Goal: Complete application form

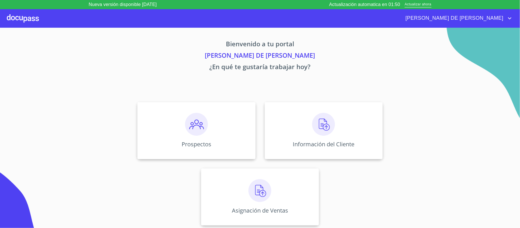
click at [425, 7] on div "Actualización automatica en 01:50 Actualizar ahora" at bounding box center [380, 4] width 102 height 7
click at [424, 3] on span "Actualizar ahora" at bounding box center [418, 5] width 27 height 6
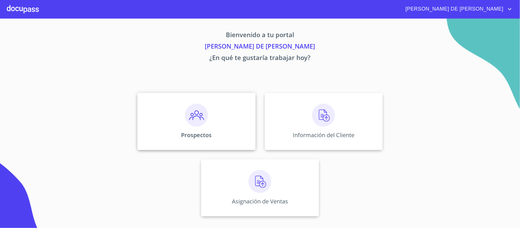
click at [181, 112] on div "Prospectos" at bounding box center [196, 121] width 118 height 57
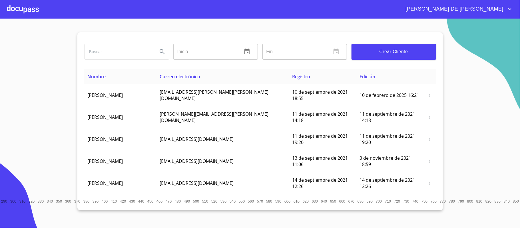
click at [379, 47] on button "Crear Cliente" at bounding box center [393, 52] width 85 height 16
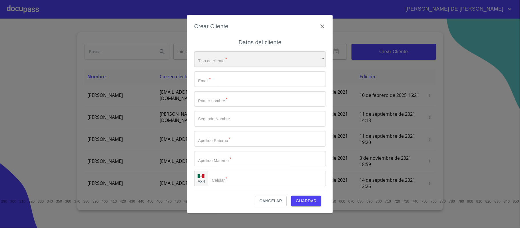
click at [216, 59] on div "​" at bounding box center [260, 58] width 132 height 15
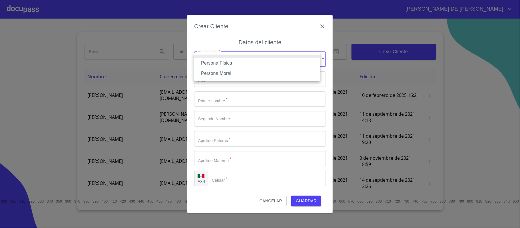
click at [222, 64] on li "Persona Física" at bounding box center [257, 63] width 126 height 10
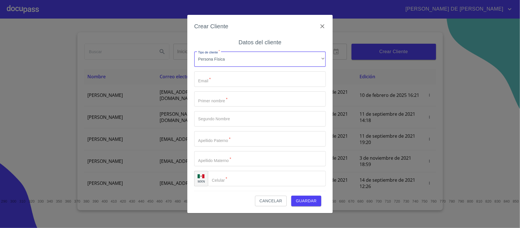
click at [221, 77] on input "Tipo de cliente   *" at bounding box center [260, 78] width 132 height 15
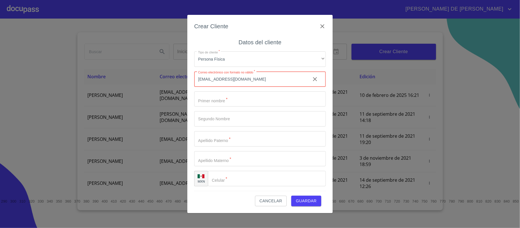
type input "sernmoni@gmail.com"
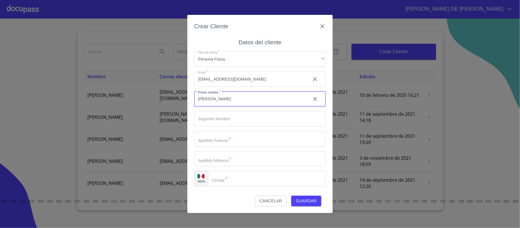
type input "MONICA"
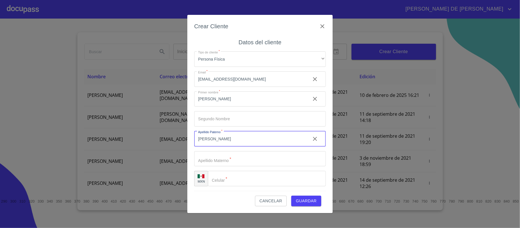
type input "SERNA"
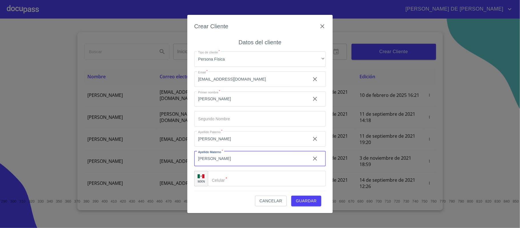
type input "VELASCO"
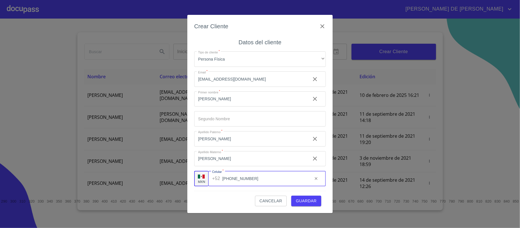
type input "(33)31836283"
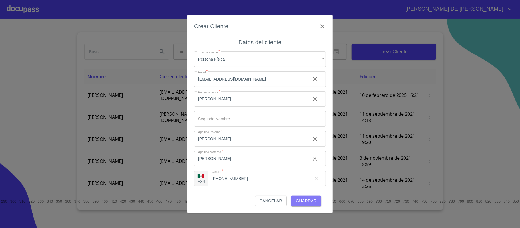
click at [300, 200] on span "Guardar" at bounding box center [306, 200] width 21 height 7
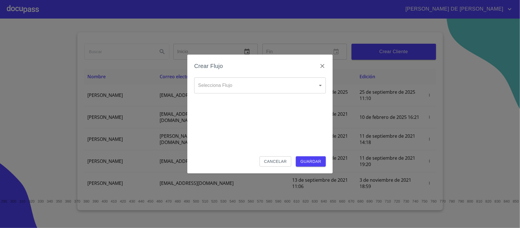
click at [271, 86] on body "RAYMUNDO DE JESUS Inicio ​ Fin ​ Crear Cliente Nombre Correo electrónico Regist…" at bounding box center [260, 114] width 520 height 228
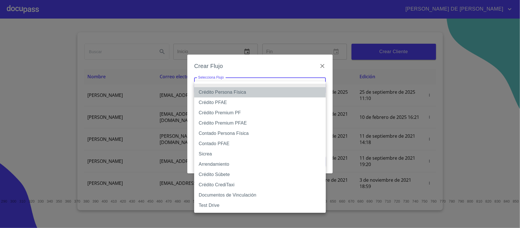
click at [260, 96] on li "Crédito Persona Física" at bounding box center [260, 92] width 132 height 10
type input "6009fb3c7d1714eb8809aa97"
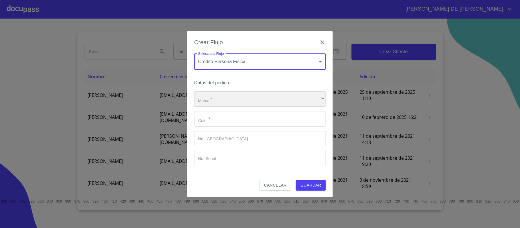
click at [259, 98] on div "​" at bounding box center [260, 98] width 132 height 15
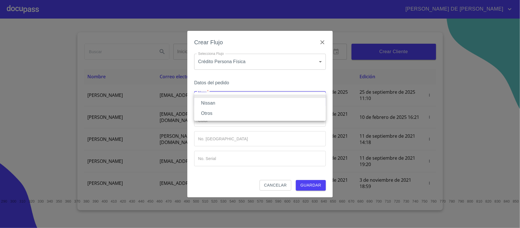
click at [239, 101] on li "Nissan" at bounding box center [260, 103] width 132 height 10
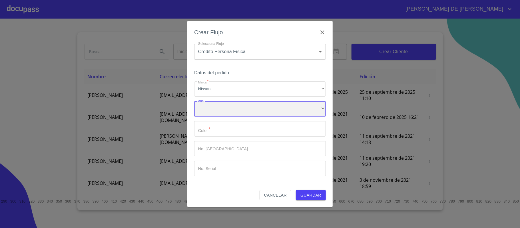
click at [232, 112] on div "​" at bounding box center [260, 108] width 132 height 15
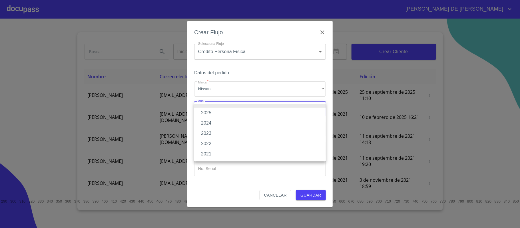
click at [229, 111] on li "2025" at bounding box center [260, 113] width 132 height 10
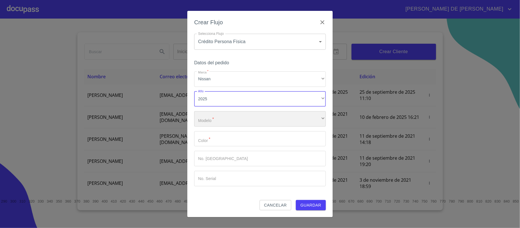
click at [230, 121] on div "​" at bounding box center [260, 118] width 132 height 15
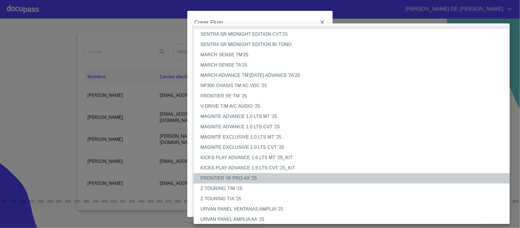
click at [246, 178] on li "FRONTIER V6 PRO-4X '25" at bounding box center [355, 178] width 322 height 10
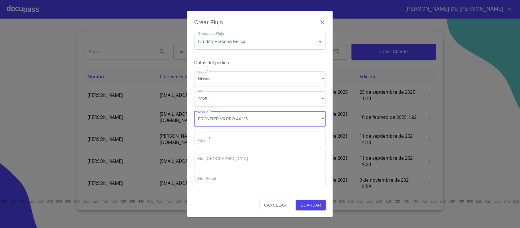
click at [224, 140] on input "Marca   *" at bounding box center [260, 138] width 132 height 15
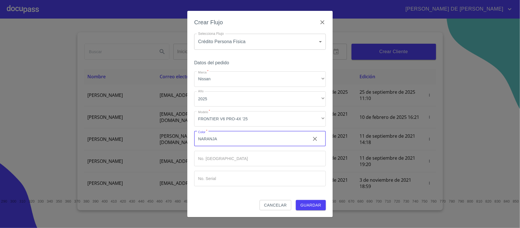
type input "NARANJA"
click at [306, 204] on span "Guardar" at bounding box center [310, 205] width 21 height 7
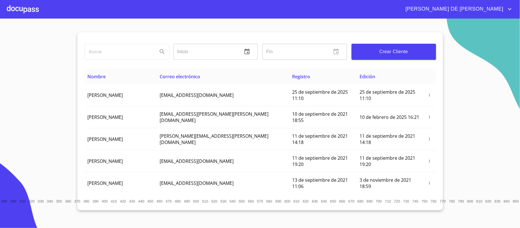
click at [19, 12] on div at bounding box center [23, 9] width 32 height 18
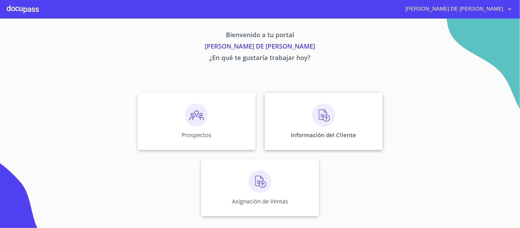
click at [336, 126] on div "Información del Cliente" at bounding box center [324, 121] width 118 height 57
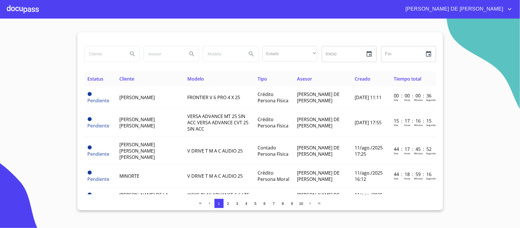
click at [95, 55] on input "search" at bounding box center [104, 53] width 39 height 15
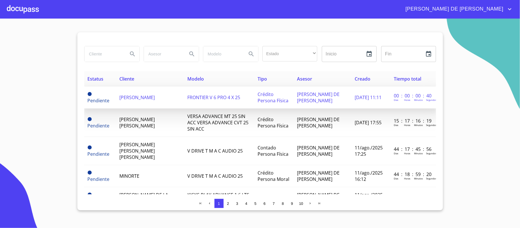
click at [113, 96] on td "Pendiente" at bounding box center [100, 98] width 32 height 22
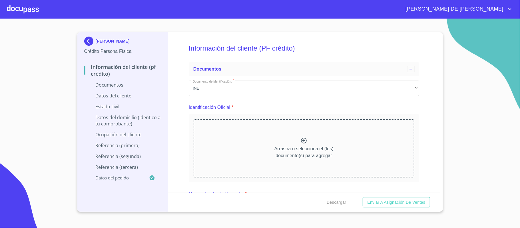
click at [302, 145] on p "Arrastra o selecciona el (los) documento(s) para agregar" at bounding box center [303, 152] width 59 height 14
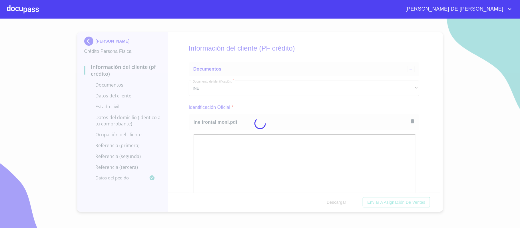
click at [188, 120] on div at bounding box center [260, 123] width 520 height 209
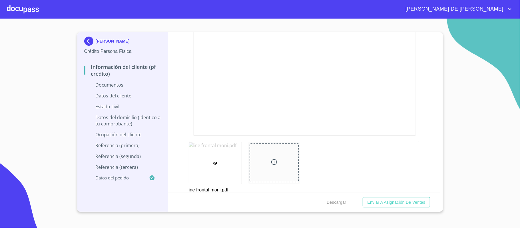
scroll to position [266, 0]
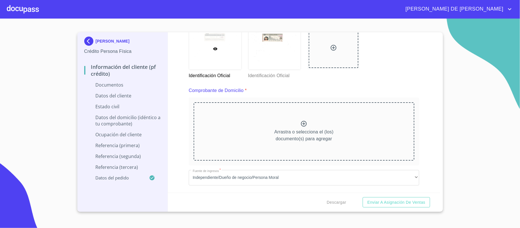
click at [302, 129] on p "Arrastra o selecciona el (los) documento(s) para agregar" at bounding box center [303, 135] width 59 height 14
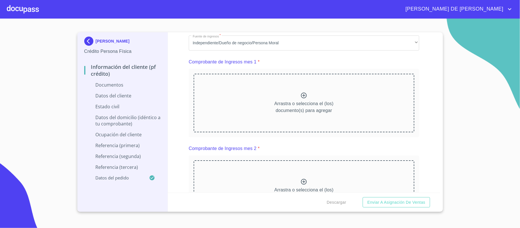
scroll to position [533, 0]
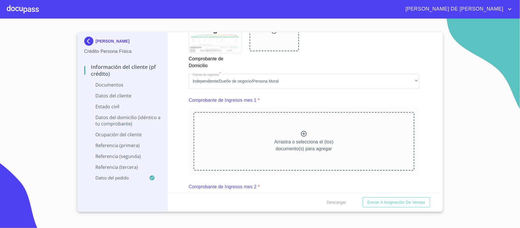
click at [301, 138] on div at bounding box center [303, 134] width 7 height 8
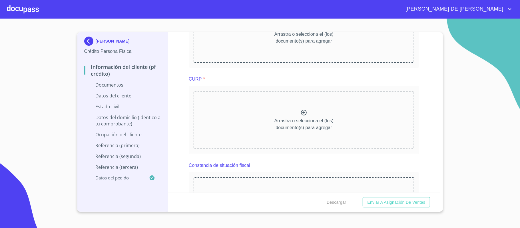
scroll to position [875, 0]
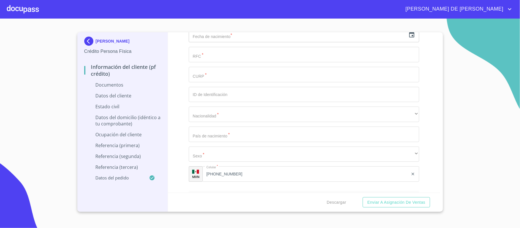
scroll to position [1180, 0]
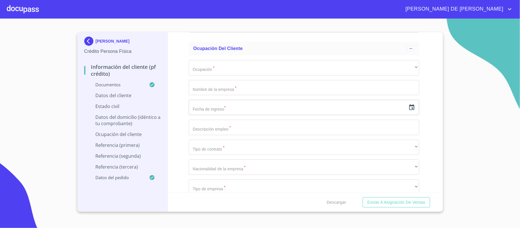
scroll to position [1782, 0]
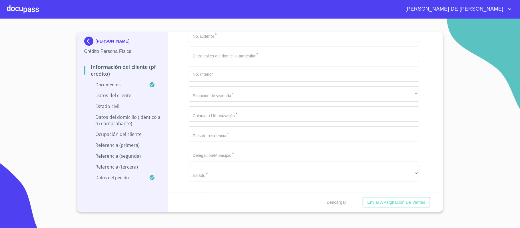
click at [424, 143] on div "Información del cliente (PF crédito) Documentos Documento de identificación.   …" at bounding box center [304, 112] width 272 height 160
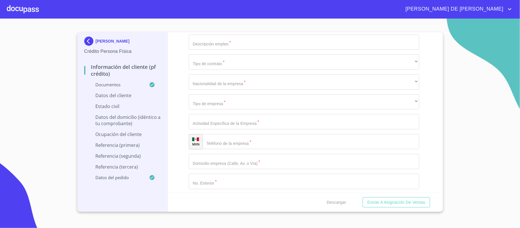
scroll to position [2042, 0]
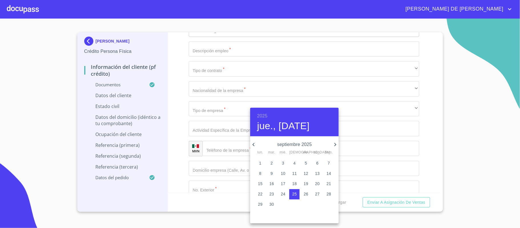
click at [263, 113] on h6 "2025" at bounding box center [262, 116] width 10 height 8
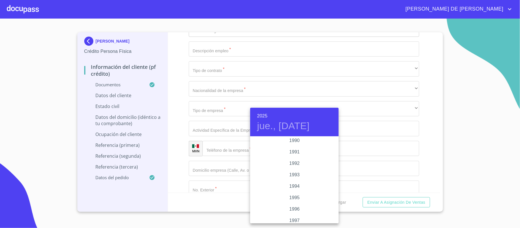
scroll to position [727, 0]
click at [293, 178] on div "1992" at bounding box center [294, 180] width 89 height 11
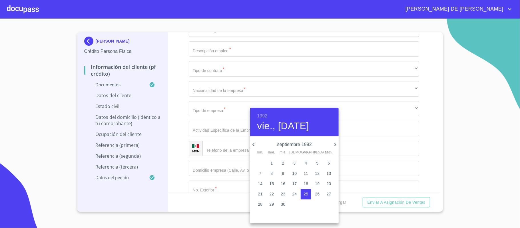
click at [252, 143] on icon "button" at bounding box center [253, 144] width 7 height 7
click at [253, 143] on icon "button" at bounding box center [253, 144] width 7 height 7
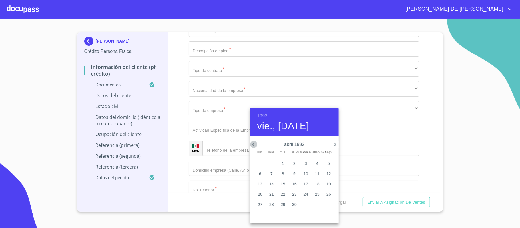
click at [254, 143] on icon "button" at bounding box center [253, 144] width 7 height 7
click at [254, 143] on icon "button" at bounding box center [253, 144] width 2 height 3
click at [282, 193] on p "22" at bounding box center [283, 194] width 5 height 6
type input "22 de ene. de 1992"
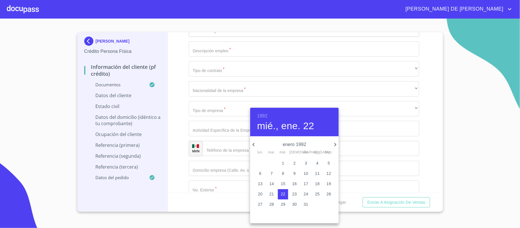
click at [223, 144] on div at bounding box center [260, 114] width 520 height 228
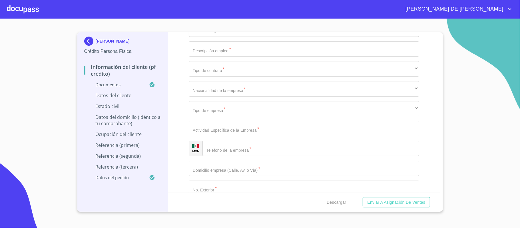
type input "SEVM920122PF7"
type input "V"
type input "SEVM920122MNERLN03"
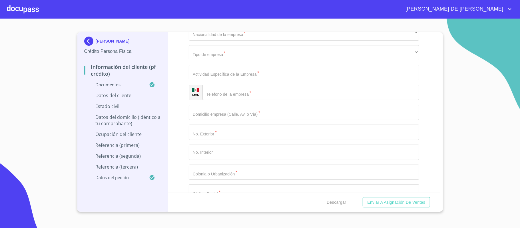
scroll to position [2118, 0]
type input "1621571209"
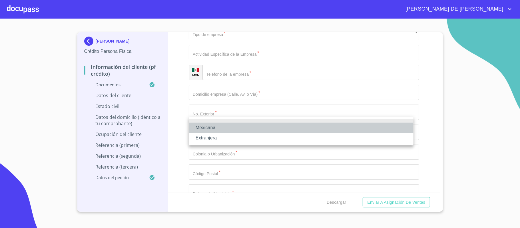
click at [213, 130] on li "Mexicana" at bounding box center [301, 127] width 225 height 10
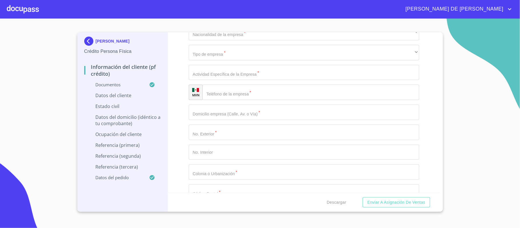
type input "MEXICO"
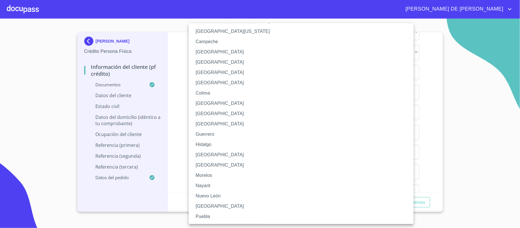
scroll to position [0, 0]
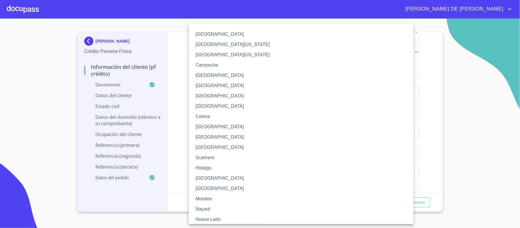
drag, startPoint x: 37, startPoint y: 63, endPoint x: 40, endPoint y: 70, distance: 7.0
click at [35, 63] on div at bounding box center [260, 114] width 520 height 228
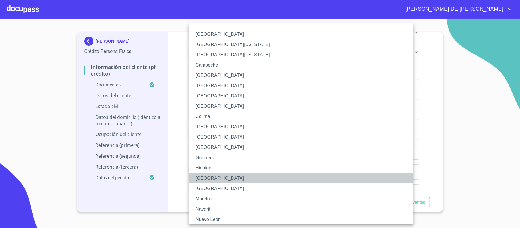
click at [233, 175] on li "Jalisco" at bounding box center [304, 178] width 230 height 10
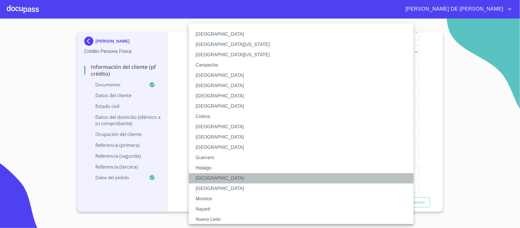
click at [215, 177] on li "Jalisco" at bounding box center [304, 178] width 230 height 10
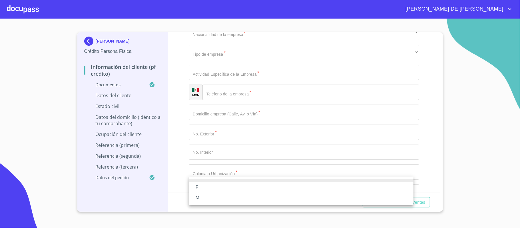
click at [228, 202] on li "M" at bounding box center [301, 197] width 225 height 10
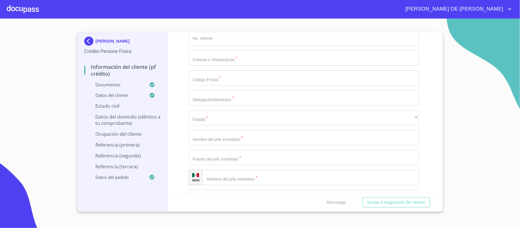
scroll to position [2232, 0]
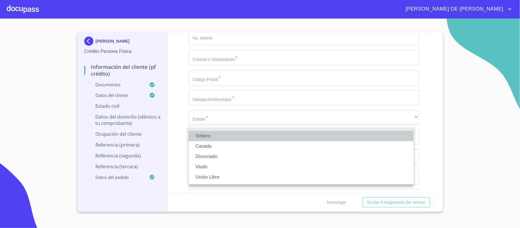
click at [230, 138] on li "Soltero" at bounding box center [301, 136] width 225 height 10
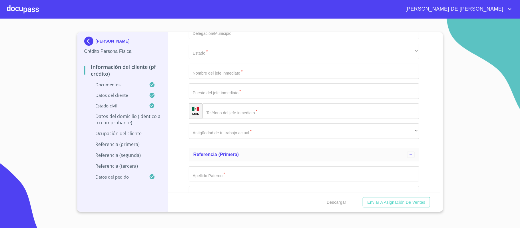
scroll to position [2308, 0]
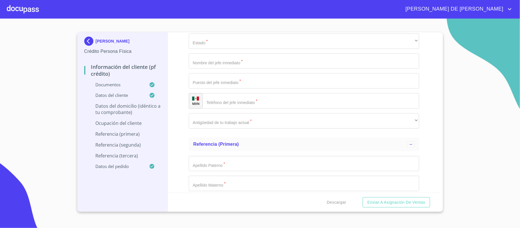
type input "OASIS"
type input "1620"
drag, startPoint x: 248, startPoint y: 138, endPoint x: 146, endPoint y: 135, distance: 102.3
click at [153, 134] on div "MONICA SERNA VELASCO Crédito Persona Física Información del cliente (PF crédito…" at bounding box center [258, 121] width 363 height 179
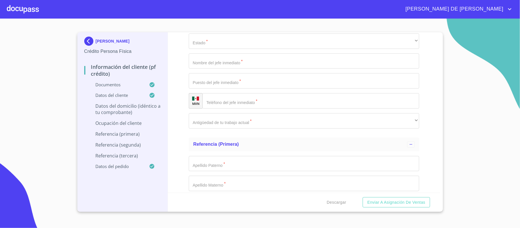
type input "DUNAS Y AV VALDEPEÑAS"
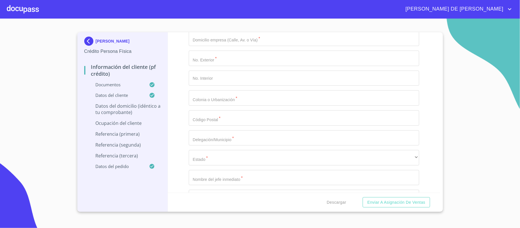
scroll to position [2156, 0]
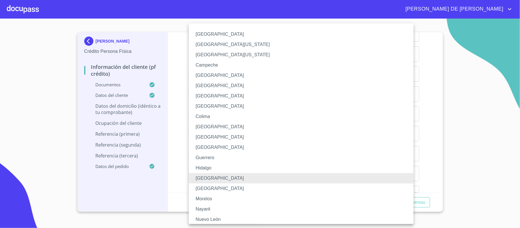
click at [425, 157] on div at bounding box center [260, 114] width 520 height 228
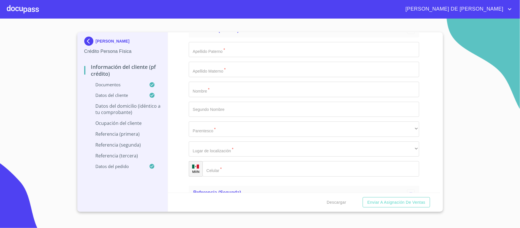
scroll to position [2423, 0]
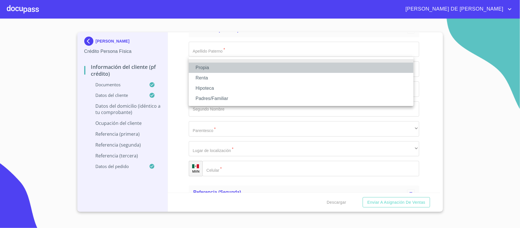
click at [223, 69] on li "Propia" at bounding box center [301, 68] width 225 height 10
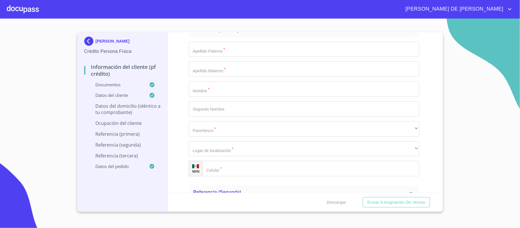
type input "r"
type input "RNCDA LAS PALMAS"
type input "MEXICO"
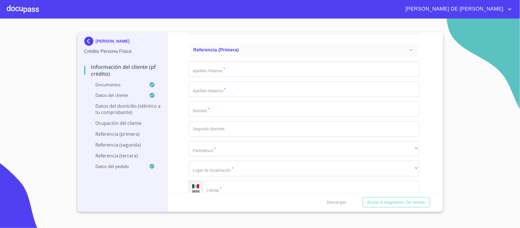
type input "ZAPOPAN"
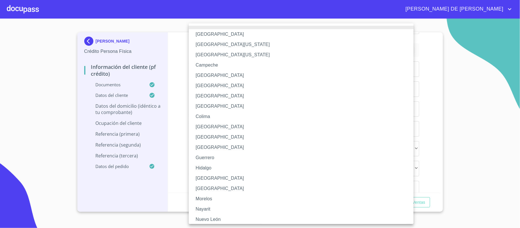
click at [207, 180] on li "Jalisco" at bounding box center [304, 178] width 230 height 10
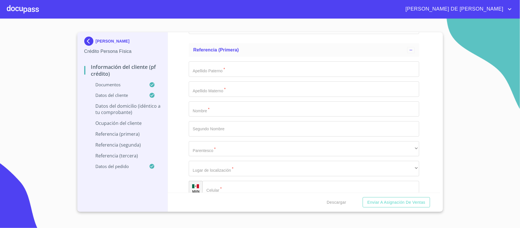
type input "45130"
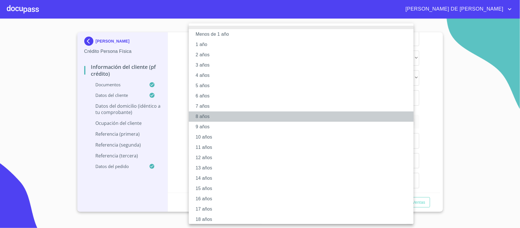
click at [212, 116] on li "8 años" at bounding box center [304, 116] width 230 height 10
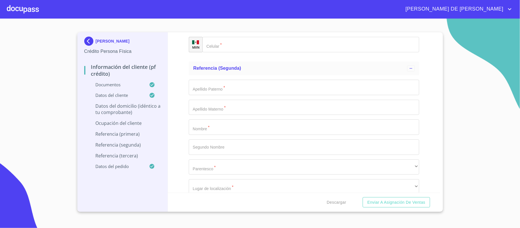
scroll to position [2589, 0]
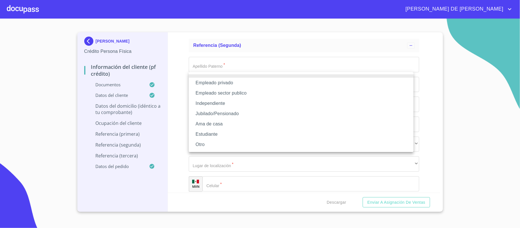
click at [224, 81] on li "Empleado privado" at bounding box center [301, 83] width 225 height 10
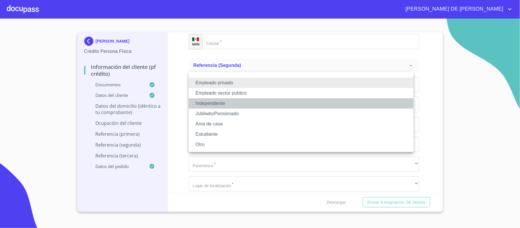
click at [237, 106] on li "Independiente" at bounding box center [301, 103] width 225 height 10
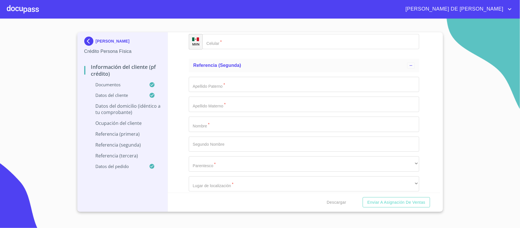
type input "MONICA SERNA VELASCO"
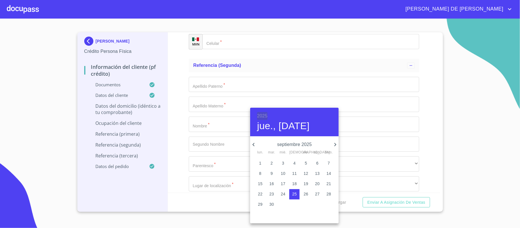
click at [261, 114] on h6 "2025" at bounding box center [262, 116] width 10 height 8
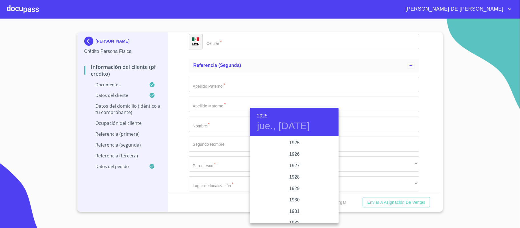
scroll to position [1108, 0]
click at [290, 162] on div "2024" at bounding box center [294, 165] width 89 height 11
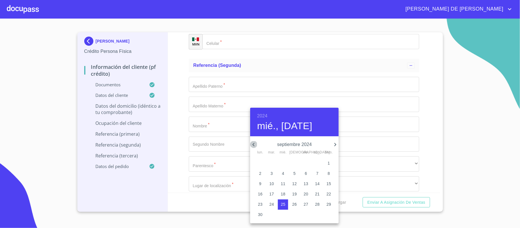
click at [252, 146] on icon "button" at bounding box center [253, 144] width 7 height 7
click at [261, 164] on p "1" at bounding box center [260, 163] width 2 height 6
type input "1 de jul. de 2024"
click at [215, 142] on div at bounding box center [260, 114] width 520 height 228
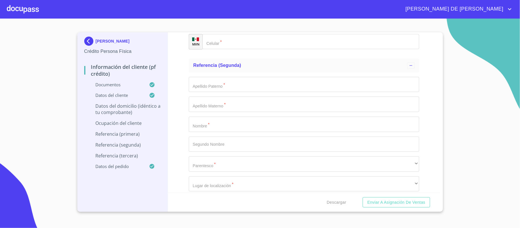
type input "COMERCIO MAQUINARIA Y EQUIPO INDUSTRIAL"
click at [215, 182] on li "No Aplica" at bounding box center [301, 183] width 225 height 10
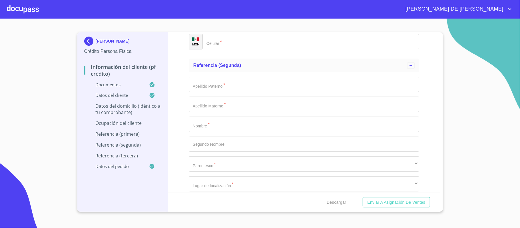
type input "80000"
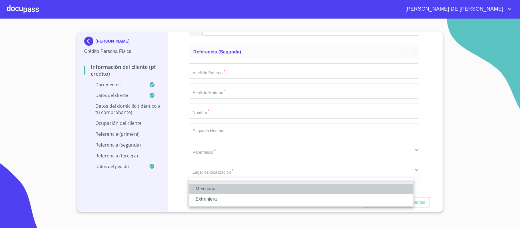
click at [220, 188] on li "Mexicana" at bounding box center [301, 189] width 225 height 10
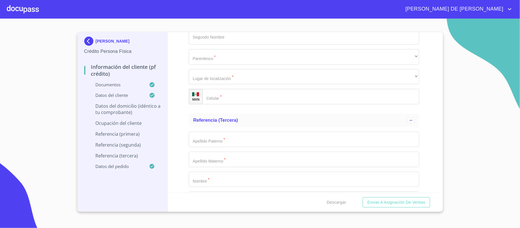
scroll to position [2717, 0]
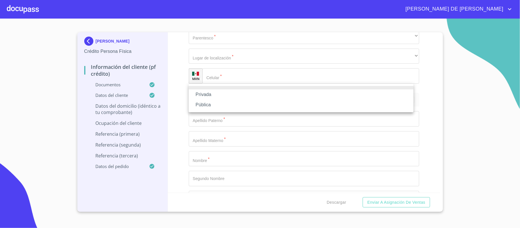
click at [226, 95] on li "Privada" at bounding box center [301, 94] width 225 height 10
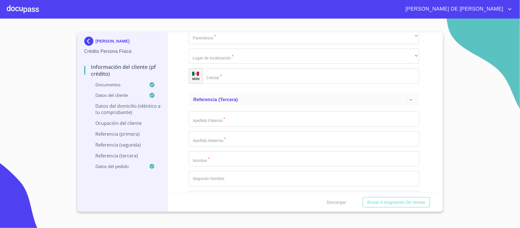
type input "COMERCIO EQUIPOS DE COMPRESORES DE AIRE"
type input "(33)31836283"
type input "OASIS"
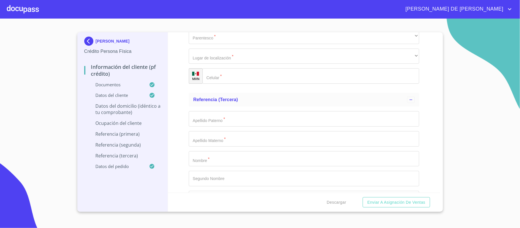
type input "1620"
type input "15"
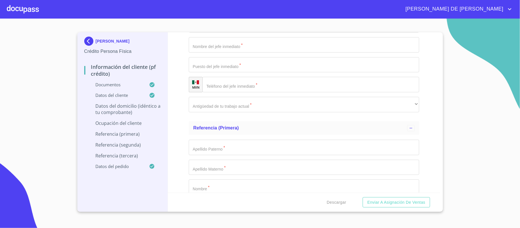
scroll to position [2357, 0]
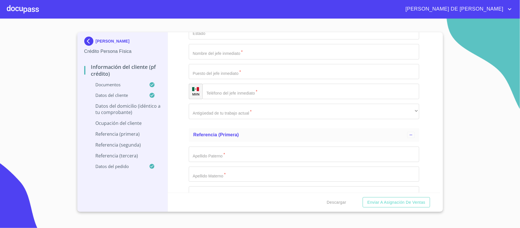
type input "15"
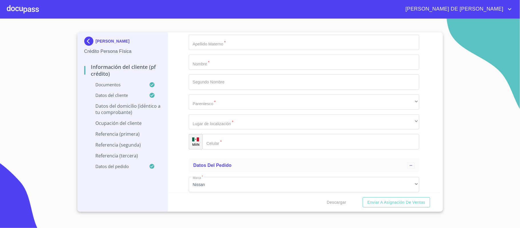
scroll to position [2814, 0]
type input "RINCONADA LAS PALMAS"
type input "45130"
type input "ZAPOPAN"
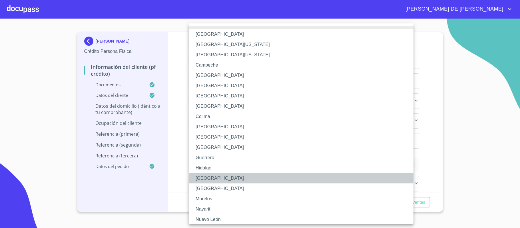
click at [204, 178] on li "Jalisco" at bounding box center [304, 178] width 230 height 10
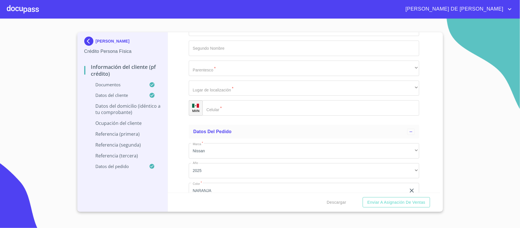
scroll to position [2890, 0]
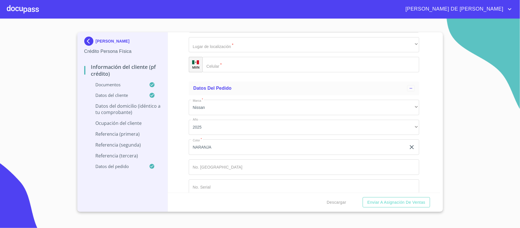
type input "EL MISMO"
type input "PFAE"
type input "(33)31836283"
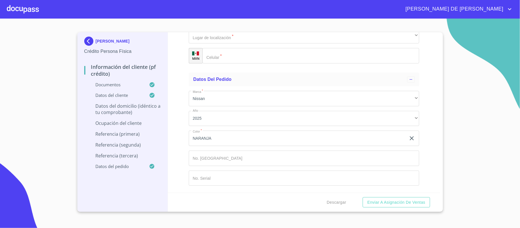
scroll to position [2966, 0]
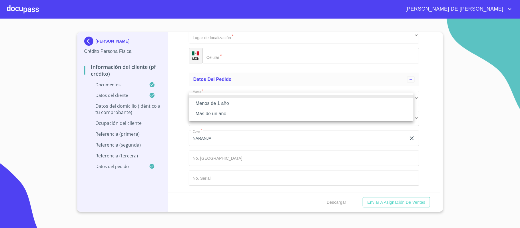
click at [226, 112] on li "Más de un año" at bounding box center [301, 113] width 225 height 10
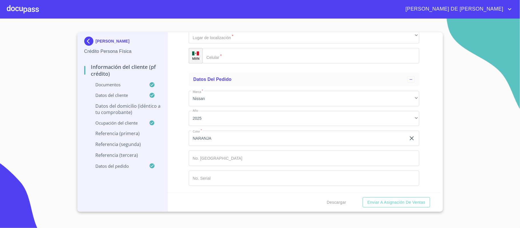
type input "COSS"
type input "Y LEON ROMO"
type input "ALAN"
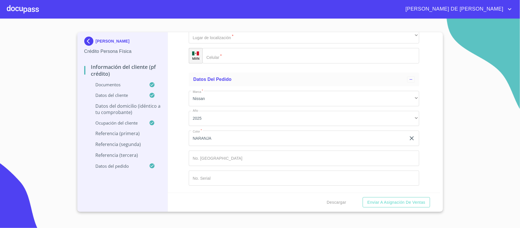
type input "OCTAVIO"
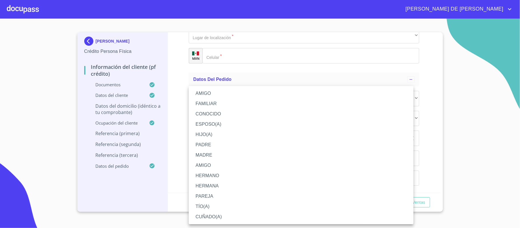
click at [221, 196] on li "PAREJA" at bounding box center [301, 196] width 225 height 10
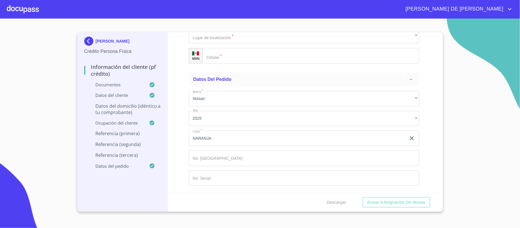
click at [238, 159] on li "Domicilio" at bounding box center [301, 156] width 225 height 10
type input "(33)13030381"
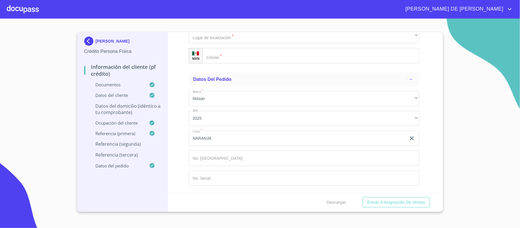
type input "VELASCO"
type input "VALDEZ"
type input "GABRIELA"
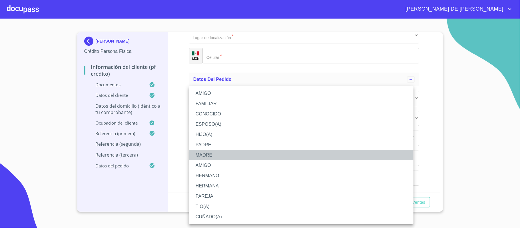
click at [212, 153] on li "MADRE" at bounding box center [301, 155] width 225 height 10
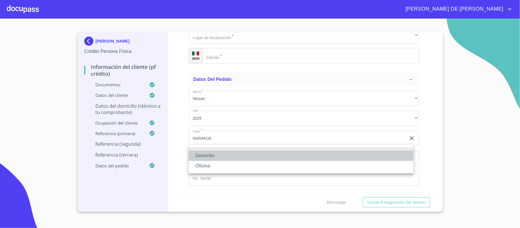
click at [223, 152] on li "Domicilio" at bounding box center [301, 155] width 225 height 10
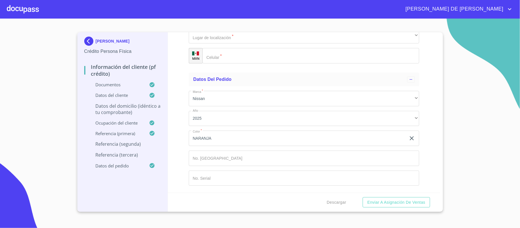
type input "(33)15461155"
type input "ROMO"
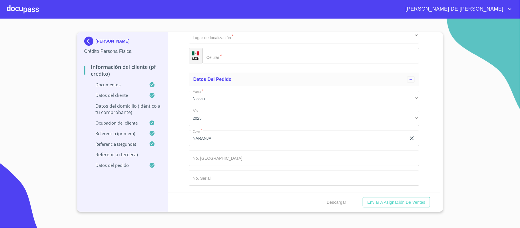
type input "ASCENCIO"
type input "CARMEN"
type input "PATRICIA"
click at [207, 24] on div "​" at bounding box center [304, 15] width 230 height 15
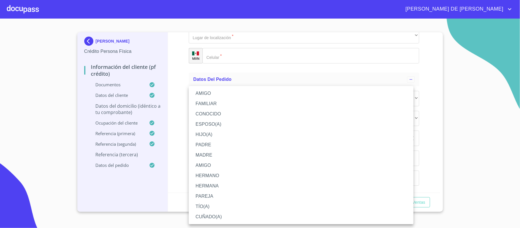
click at [219, 112] on li "CONOCIDO" at bounding box center [301, 114] width 225 height 10
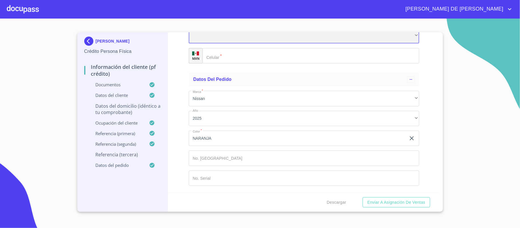
click at [233, 44] on div "​" at bounding box center [304, 35] width 230 height 15
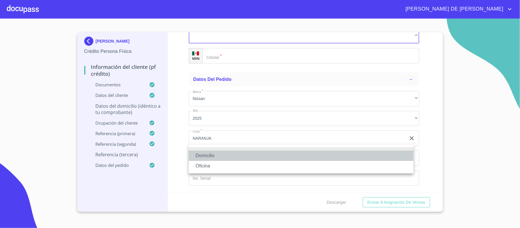
click at [232, 155] on li "Domicilio" at bounding box center [301, 155] width 225 height 10
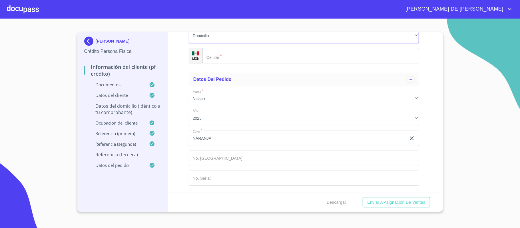
click at [235, 63] on input "Documento de identificación.   *" at bounding box center [310, 55] width 217 height 15
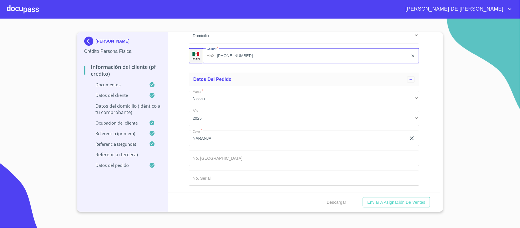
type input "(33)14612517"
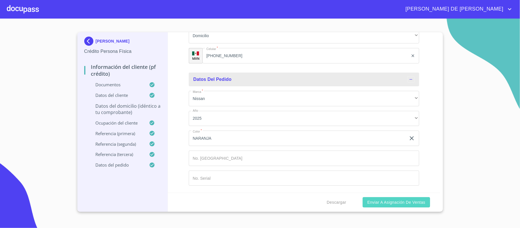
click at [374, 203] on span "Enviar a Asignación de Ventas" at bounding box center [396, 202] width 58 height 7
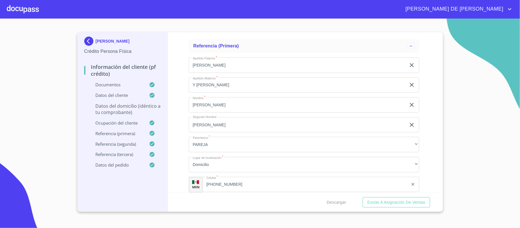
scroll to position [2377, 0]
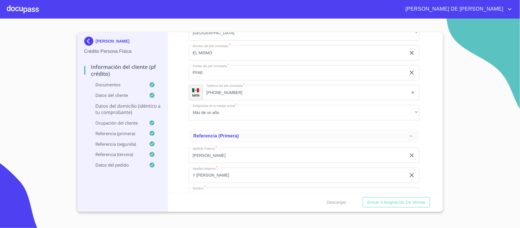
scroll to position [2365, 0]
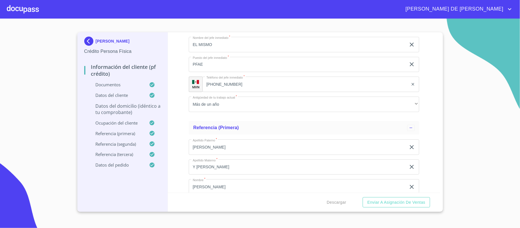
type input "$3,500,000"
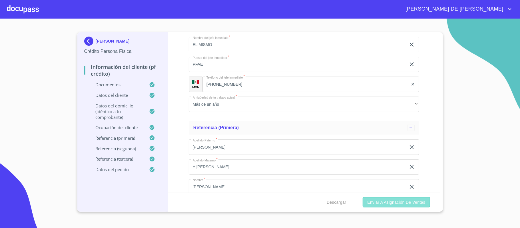
click at [414, 203] on span "Enviar a Asignación de Ventas" at bounding box center [396, 202] width 58 height 7
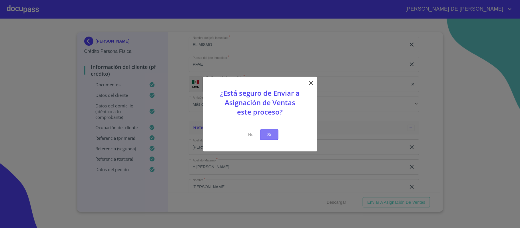
click at [272, 135] on span "Si" at bounding box center [269, 134] width 9 height 7
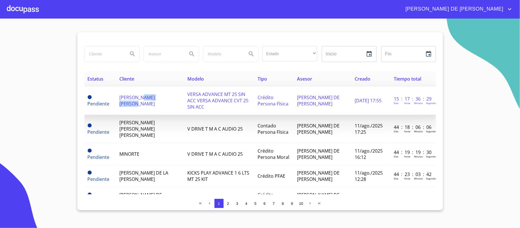
drag, startPoint x: 151, startPoint y: 98, endPoint x: 141, endPoint y: 91, distance: 12.6
click at [141, 91] on td "JOSE ACOSTA RODRIGUEZ" at bounding box center [150, 101] width 68 height 28
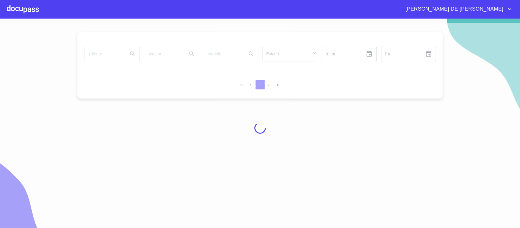
click at [113, 57] on div at bounding box center [260, 127] width 520 height 209
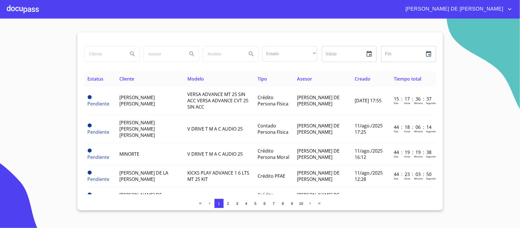
click at [113, 57] on input "search" at bounding box center [104, 53] width 39 height 15
type input "MONICA SERN"
click at [135, 55] on icon "Search" at bounding box center [132, 54] width 7 height 7
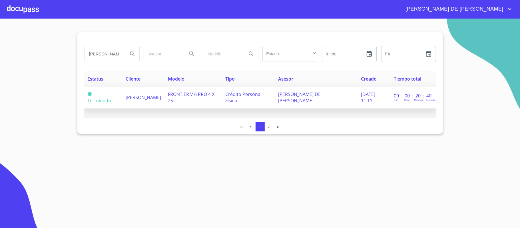
click at [142, 100] on span "MONICA SERNA VELASCO" at bounding box center [143, 97] width 35 height 6
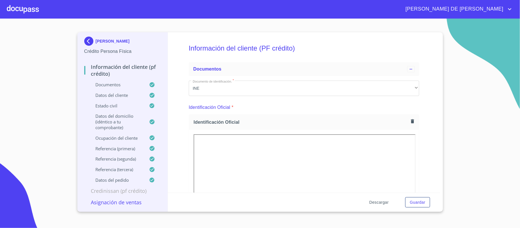
click at [379, 203] on span "Descargar" at bounding box center [378, 202] width 19 height 7
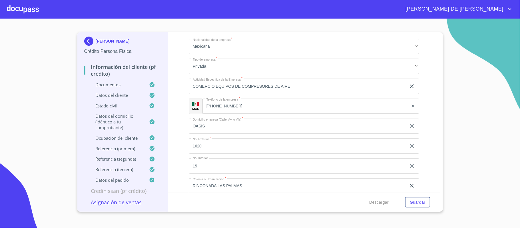
scroll to position [2115, 0]
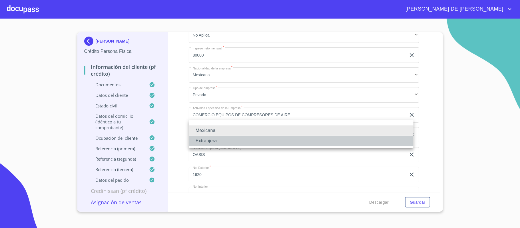
click at [222, 142] on li "Extranjera" at bounding box center [301, 141] width 225 height 10
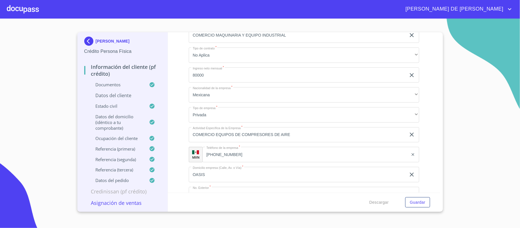
type input "ESTADOS UNIDOS"
drag, startPoint x: 228, startPoint y: 166, endPoint x: 186, endPoint y: 168, distance: 42.9
click at [186, 168] on div "Información del cliente (PF crédito) Documentos Documento de identificación.   …" at bounding box center [304, 112] width 272 height 160
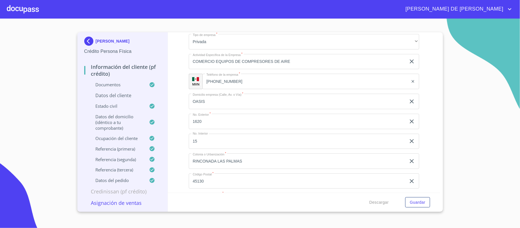
scroll to position [2192, 0]
type input "ESTADOS UNIDOS"
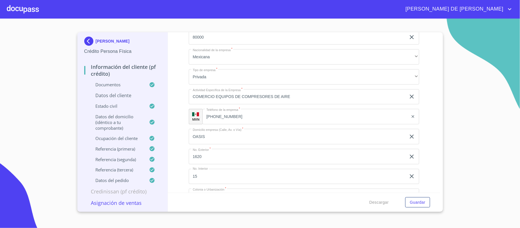
type input "EUA"
type input "ESTADOS UNIDOS AMERICANOS"
type input "EUA"
click at [421, 200] on span "Guardar" at bounding box center [417, 202] width 15 height 7
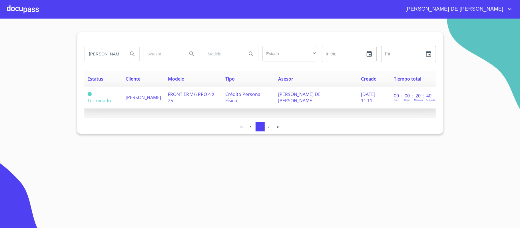
click at [126, 98] on span "MONICA SERNA VELASCO" at bounding box center [143, 97] width 35 height 6
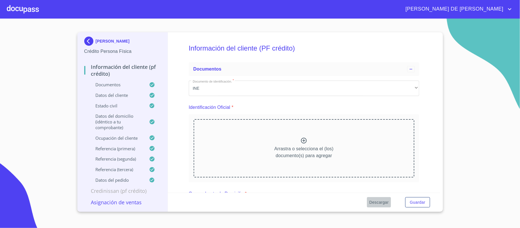
click at [379, 200] on span "Descargar" at bounding box center [378, 202] width 19 height 7
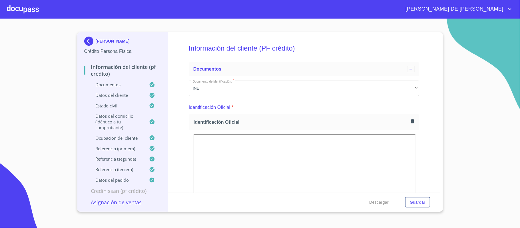
click at [323, 43] on h5 "Información del cliente (PF crédito)" at bounding box center [304, 48] width 230 height 23
